Goal: Navigation & Orientation: Find specific page/section

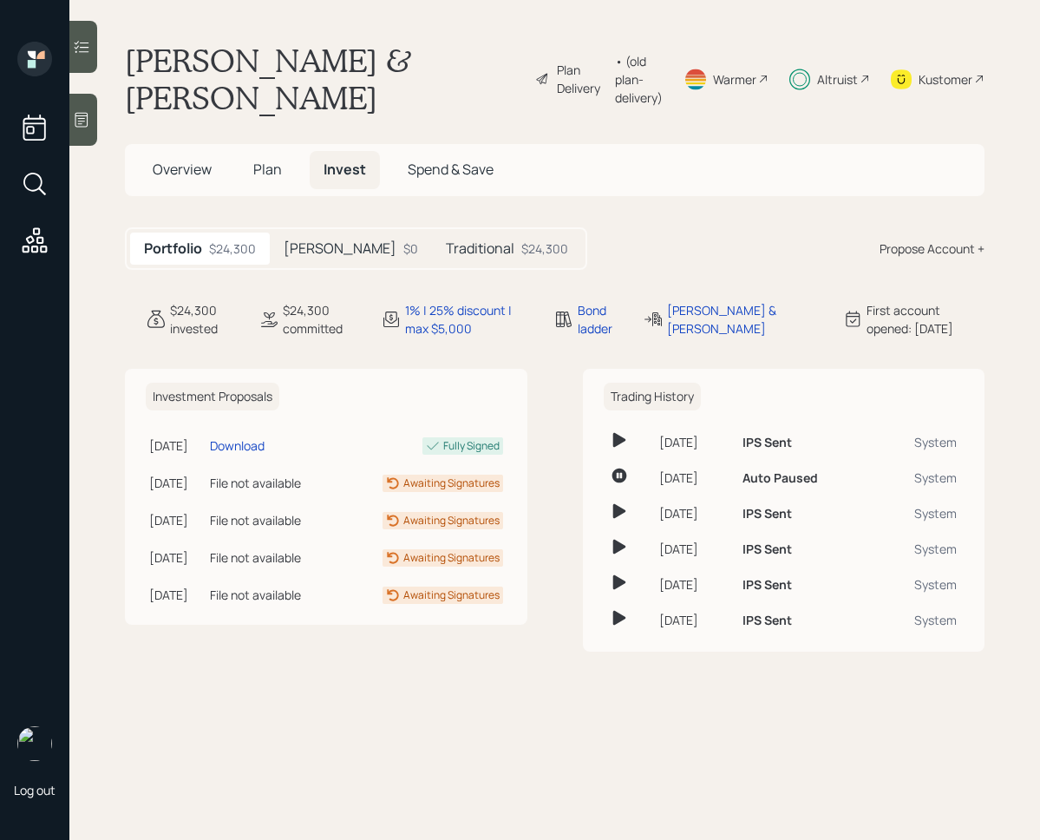
click at [101, 60] on main "[PERSON_NAME] & [PERSON_NAME] Plan Delivery • (old plan-delivery) Warmer Altrui…" at bounding box center [554, 420] width 971 height 840
click at [90, 55] on icon at bounding box center [81, 46] width 17 height 17
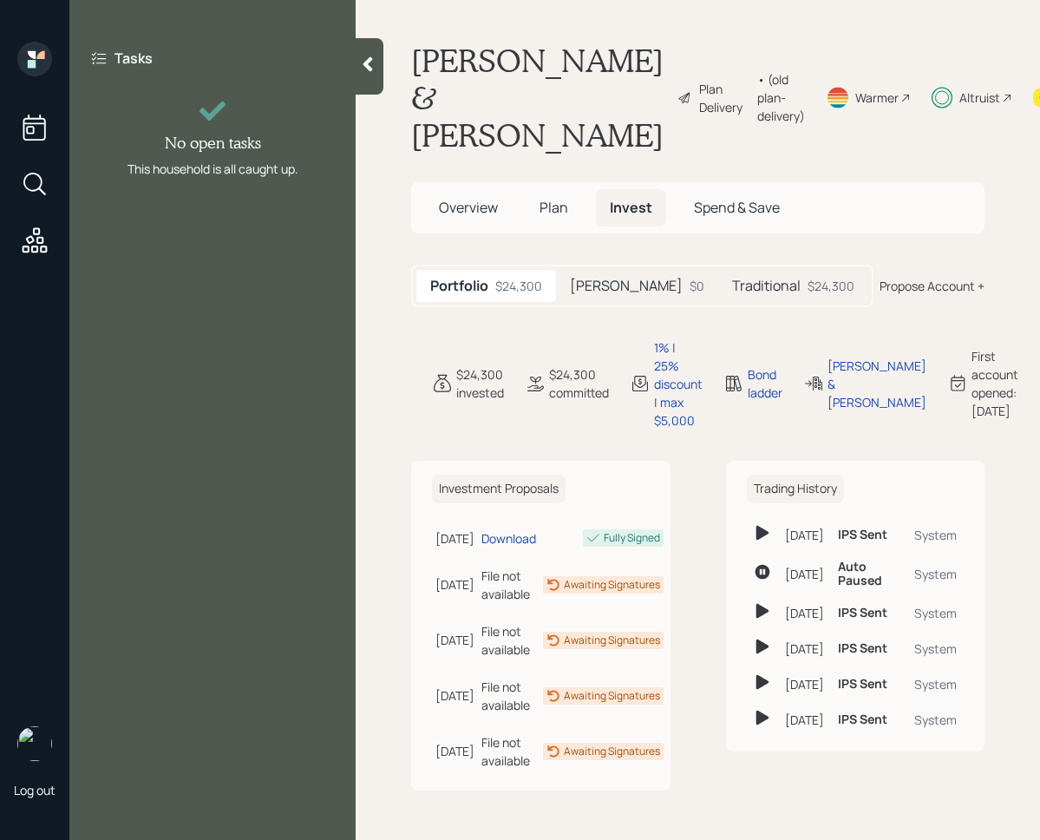
click at [364, 63] on icon at bounding box center [369, 64] width 10 height 15
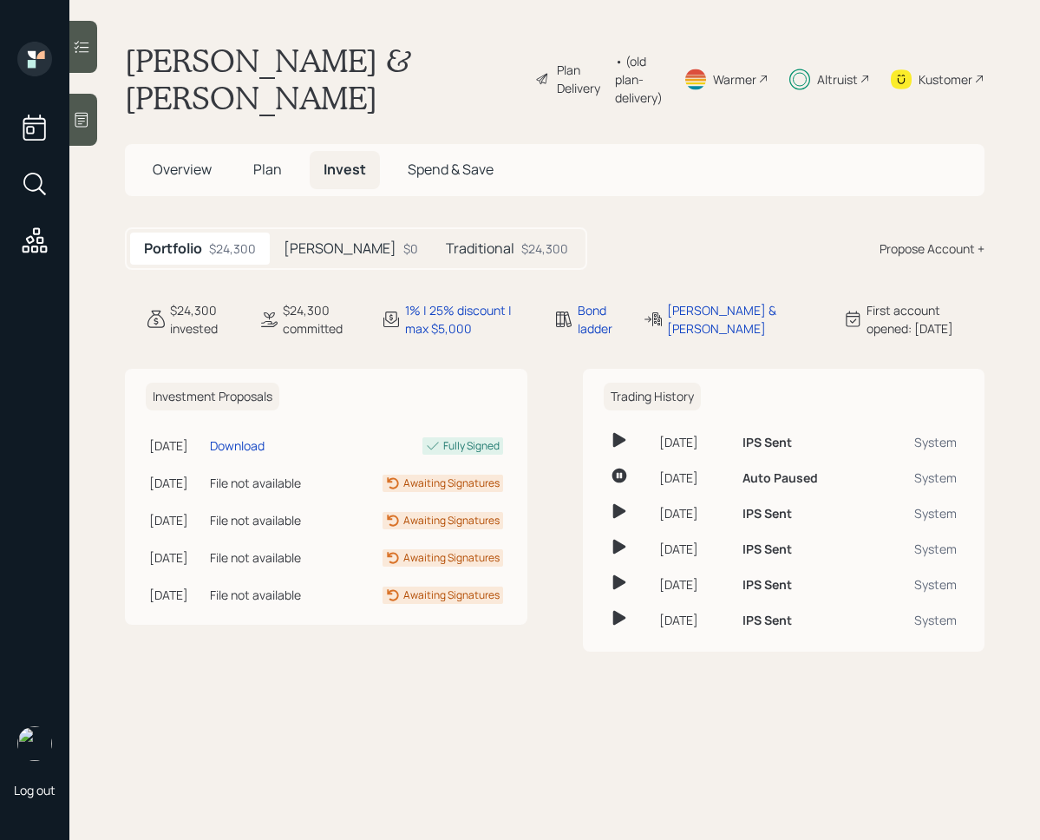
click at [285, 151] on h5 "Plan" at bounding box center [267, 169] width 56 height 37
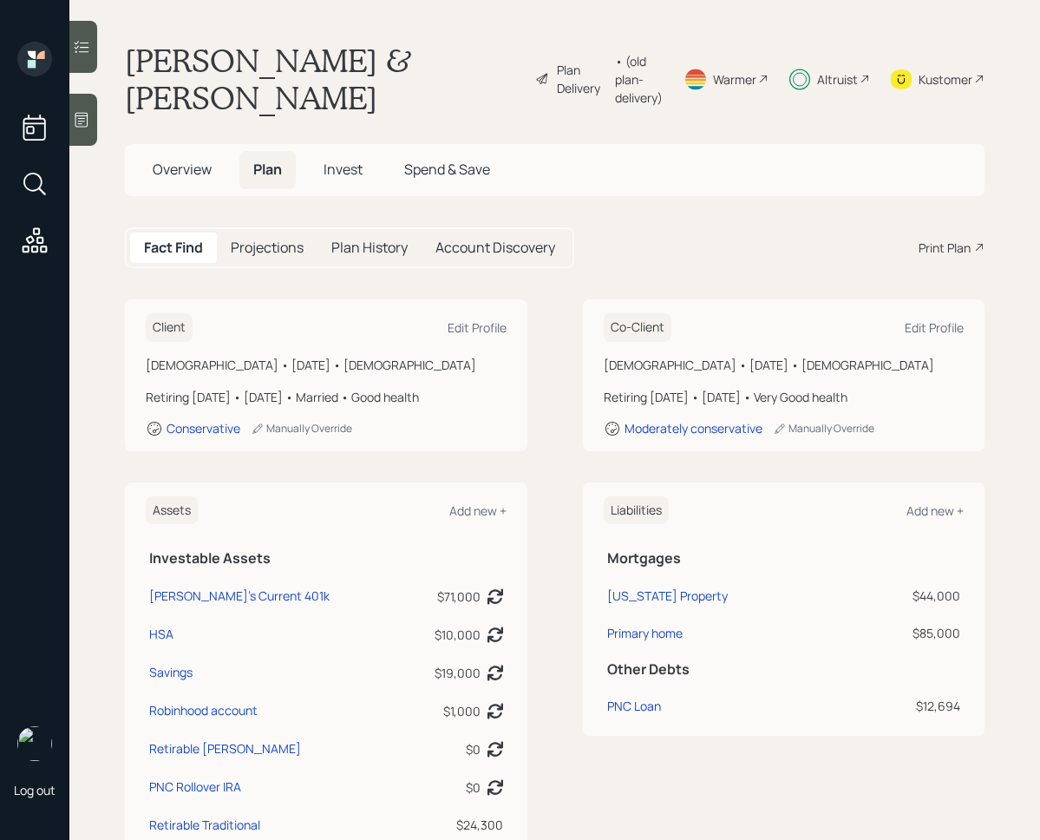
click at [344, 151] on h5 "Invest" at bounding box center [343, 169] width 67 height 37
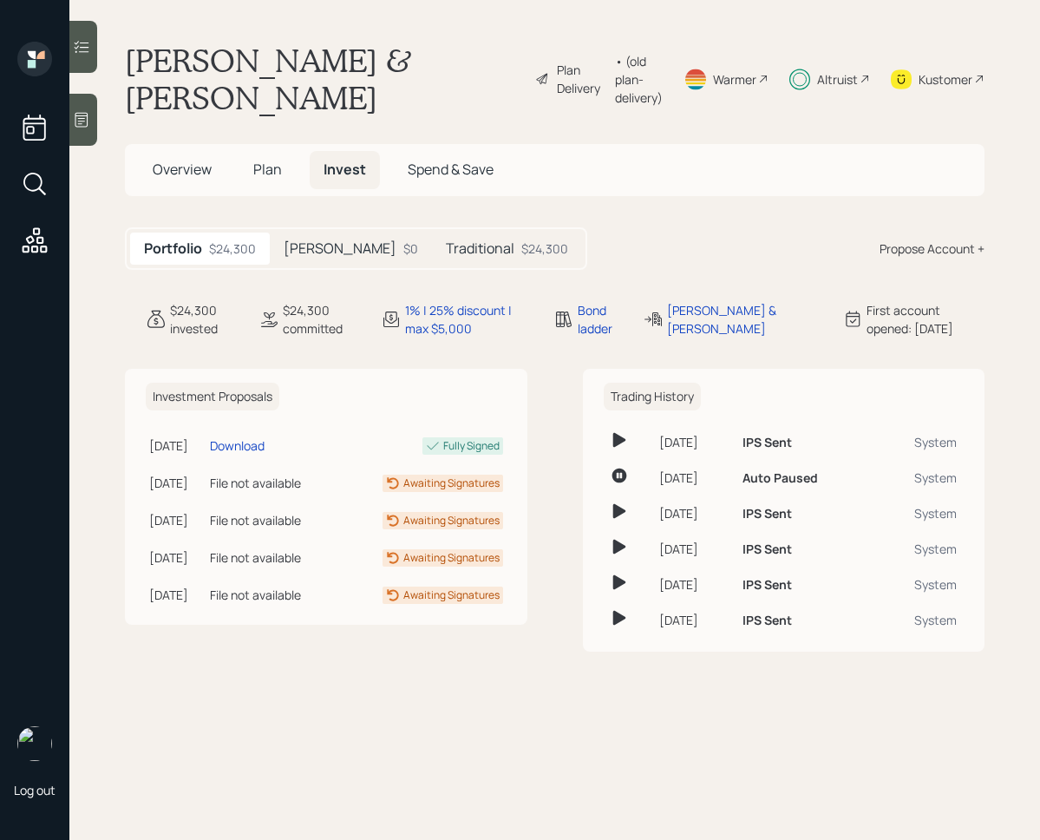
click at [344, 160] on span "Invest" at bounding box center [345, 169] width 43 height 19
click at [521, 239] on div "$24,300" at bounding box center [544, 248] width 47 height 18
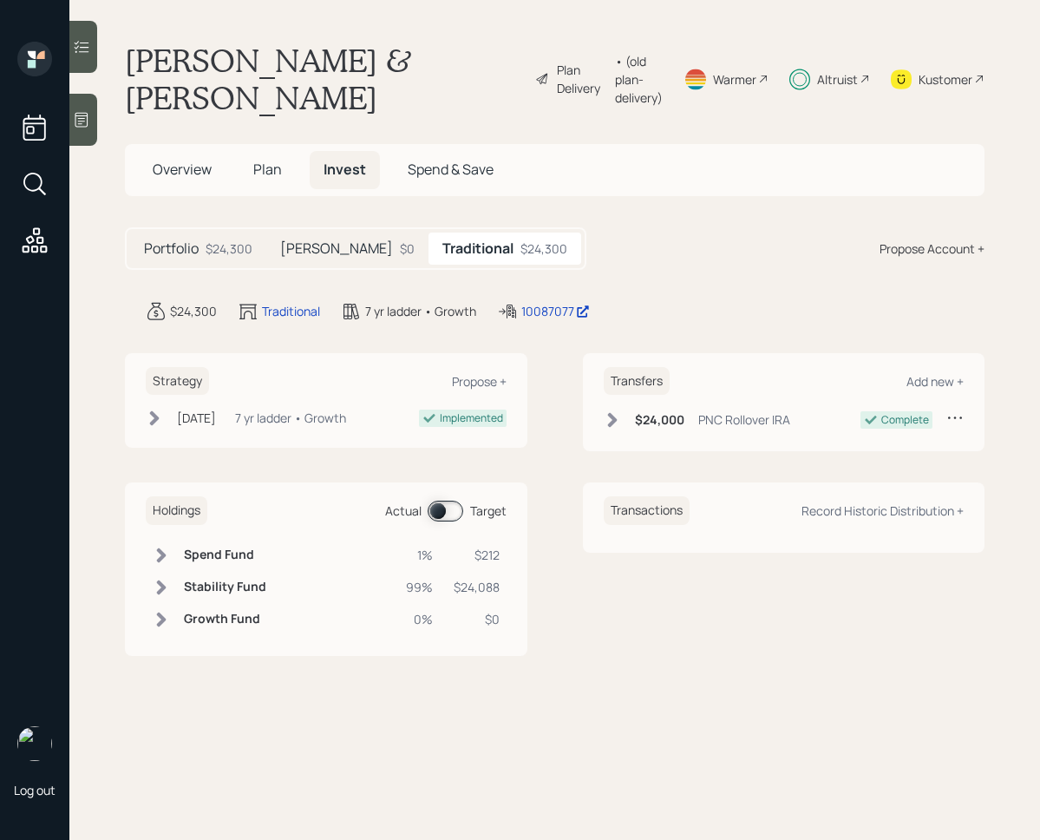
click at [432, 501] on span at bounding box center [446, 511] width 36 height 21
click at [440, 501] on span at bounding box center [446, 511] width 36 height 21
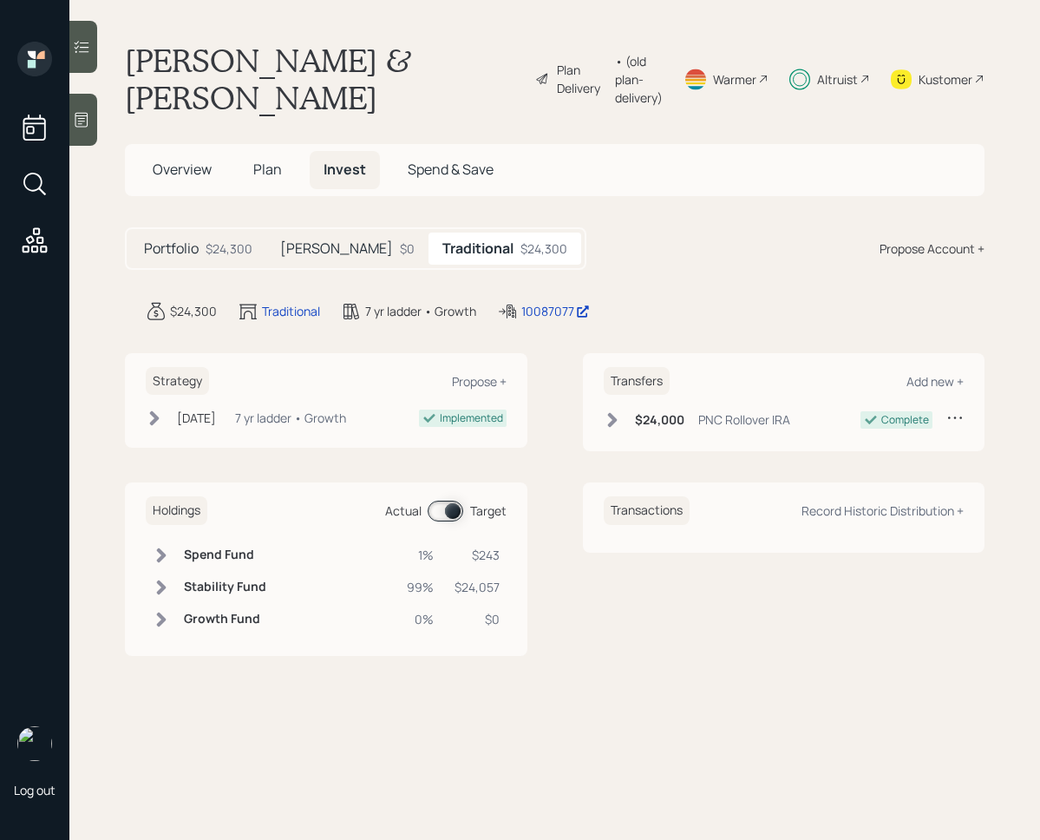
click at [158, 579] on icon at bounding box center [161, 587] width 17 height 17
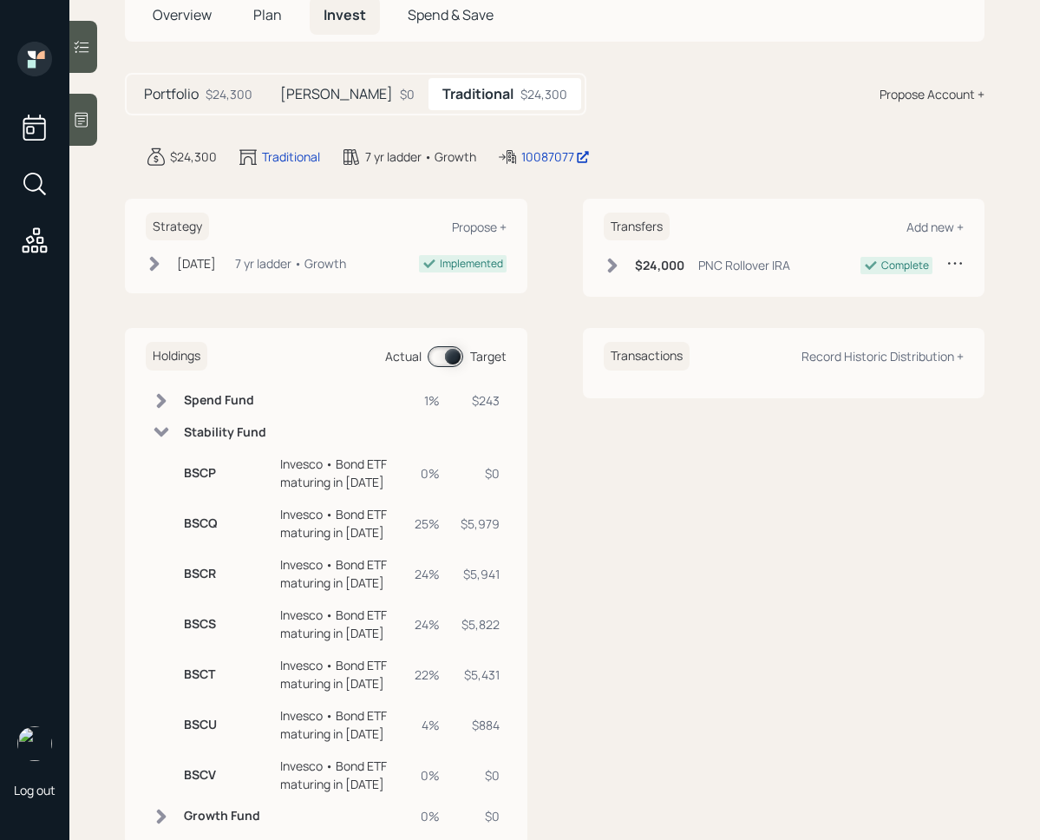
scroll to position [166, 0]
